Goal: Navigation & Orientation: Understand site structure

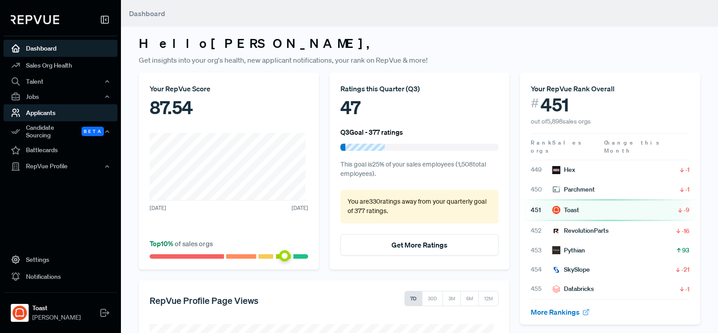
click at [34, 108] on link "Applicants" at bounding box center [61, 112] width 114 height 17
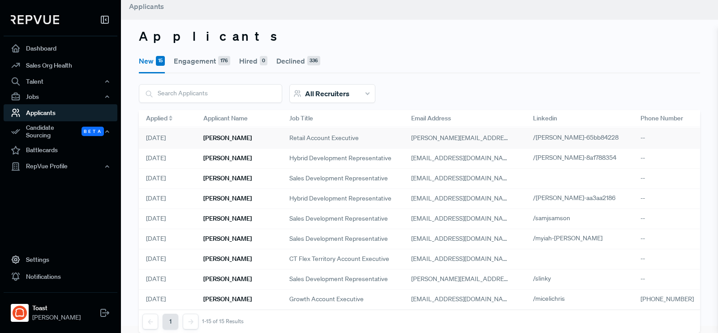
scroll to position [126, 0]
click at [66, 121] on div "Candidate Sourcing Beta" at bounding box center [61, 131] width 114 height 21
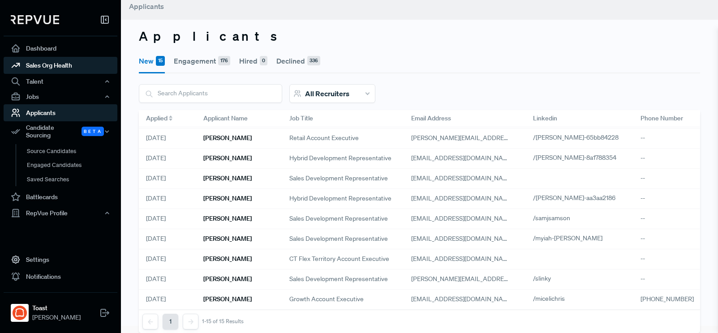
click at [50, 59] on link "Sales Org Health" at bounding box center [61, 65] width 114 height 17
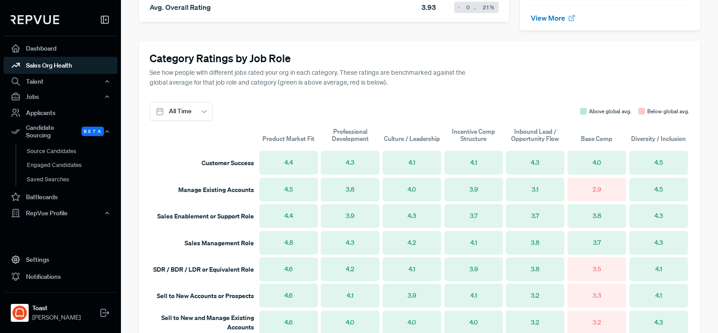
scroll to position [621, 0]
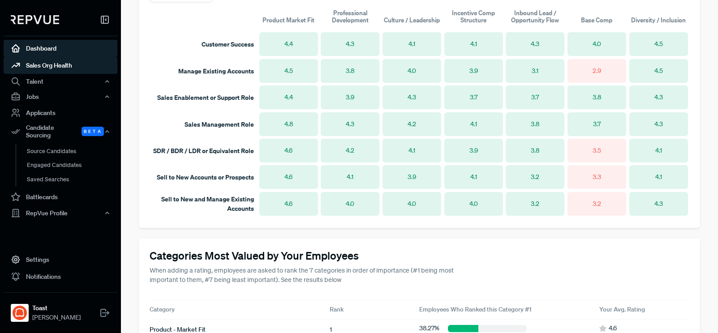
click at [45, 51] on link "Dashboard" at bounding box center [61, 48] width 114 height 17
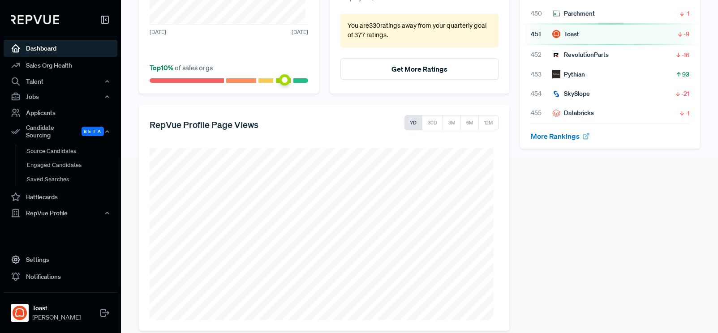
scroll to position [188, 0]
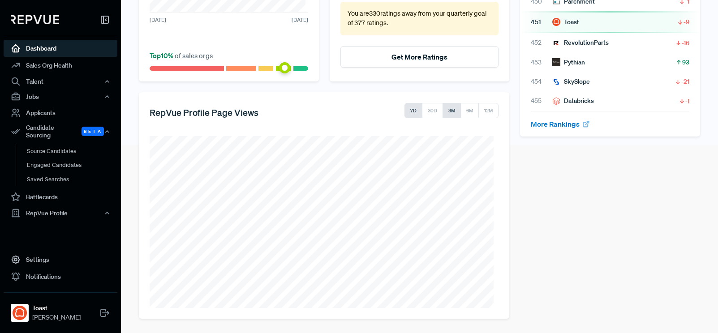
click at [447, 113] on button "3M" at bounding box center [452, 110] width 18 height 15
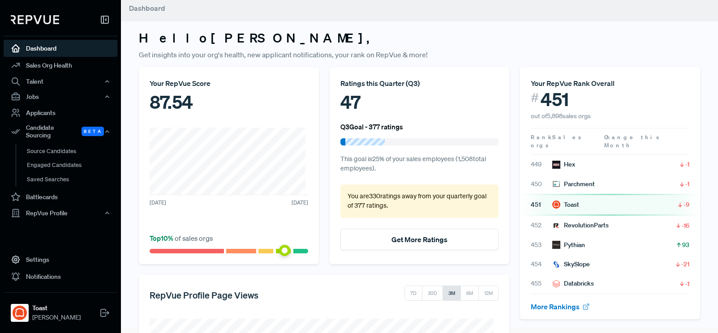
scroll to position [0, 0]
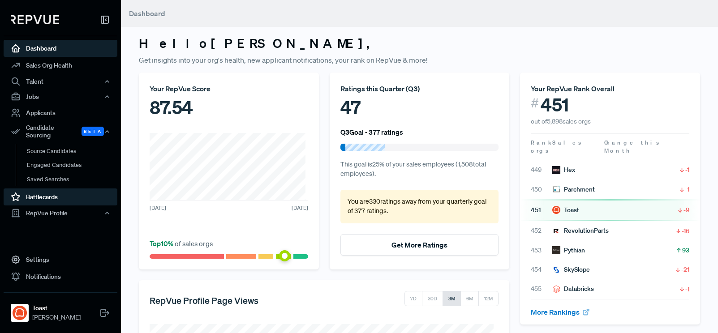
click at [37, 194] on link "Battlecards" at bounding box center [61, 197] width 114 height 17
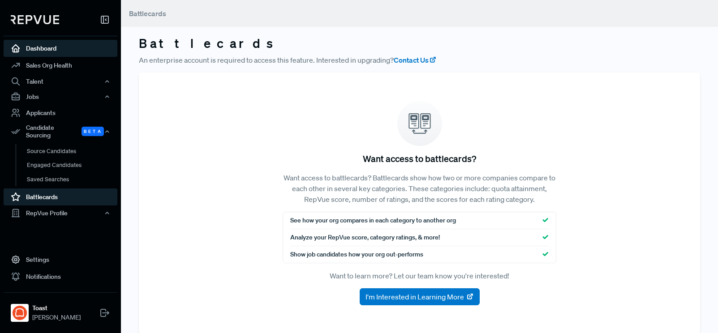
click at [51, 51] on link "Dashboard" at bounding box center [61, 48] width 114 height 17
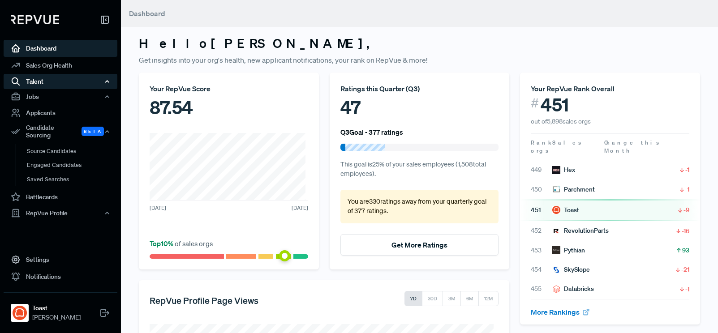
click at [49, 82] on div "Talent" at bounding box center [61, 81] width 114 height 15
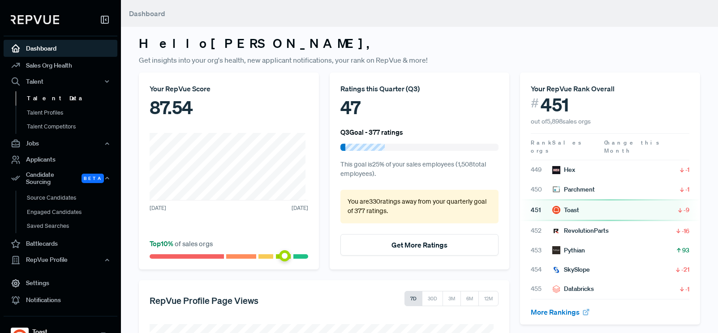
click at [50, 95] on link "Talent Data" at bounding box center [73, 98] width 114 height 14
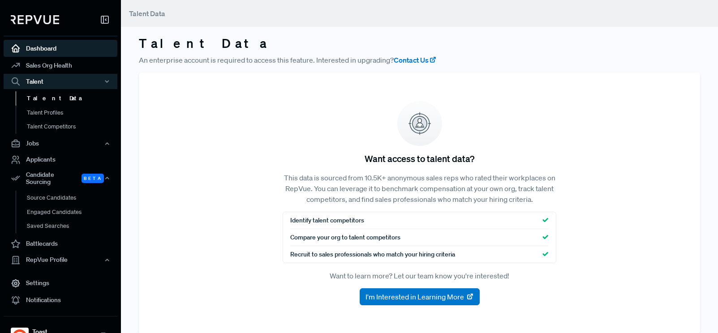
click at [38, 46] on link "Dashboard" at bounding box center [61, 48] width 114 height 17
